Goal: Information Seeking & Learning: Find specific fact

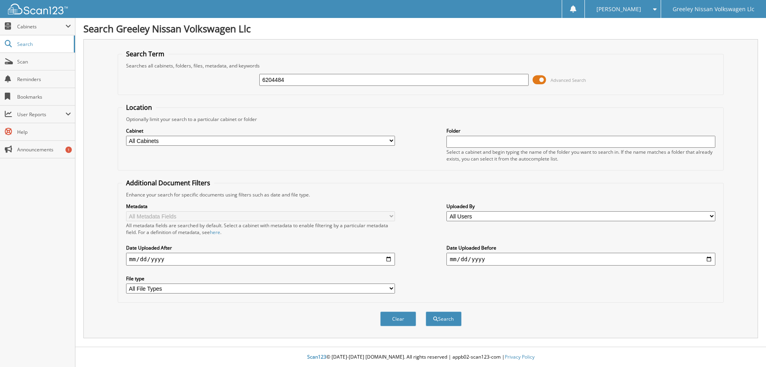
type input "6204484"
click at [426, 311] on button "Search" at bounding box center [444, 318] width 36 height 15
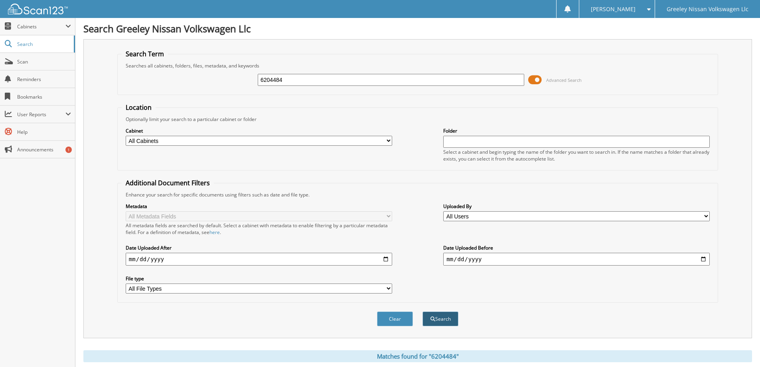
click at [443, 319] on button "Search" at bounding box center [441, 318] width 36 height 15
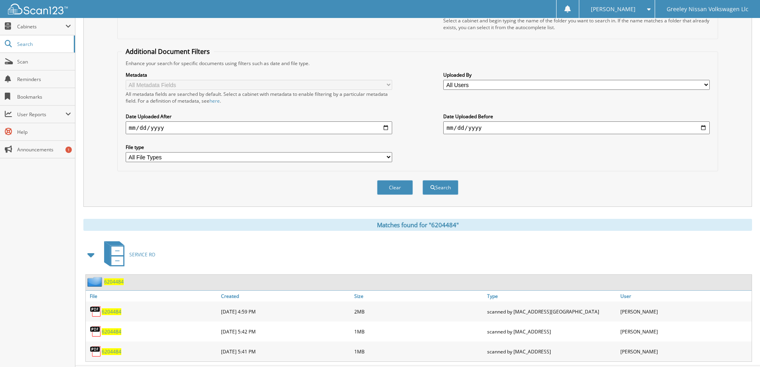
scroll to position [150, 0]
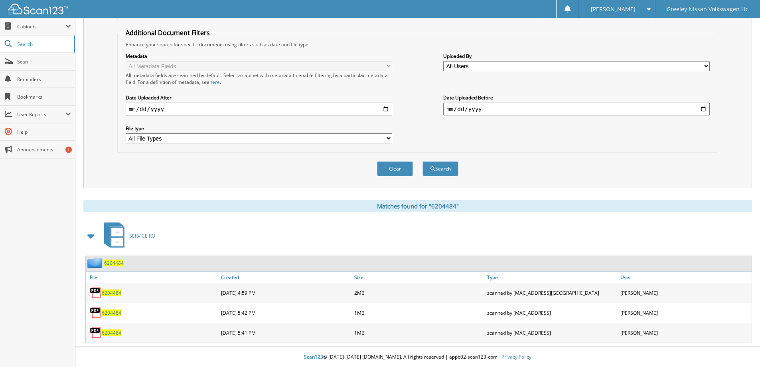
click at [118, 292] on span "6204484" at bounding box center [112, 292] width 20 height 7
